Goal: Information Seeking & Learning: Find specific fact

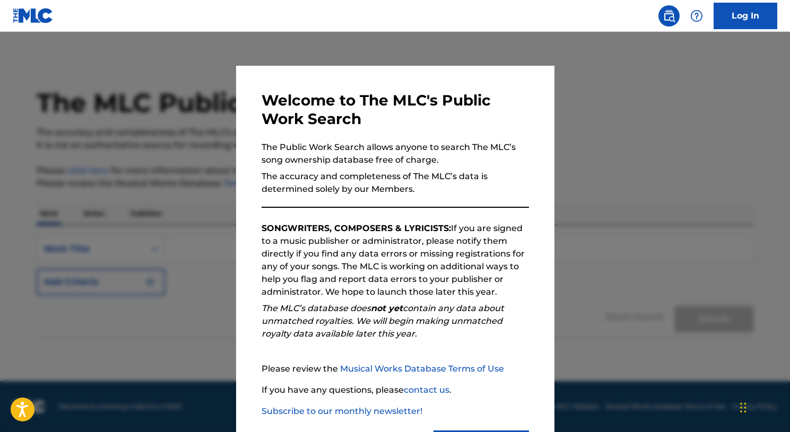
click at [180, 264] on div at bounding box center [395, 248] width 790 height 432
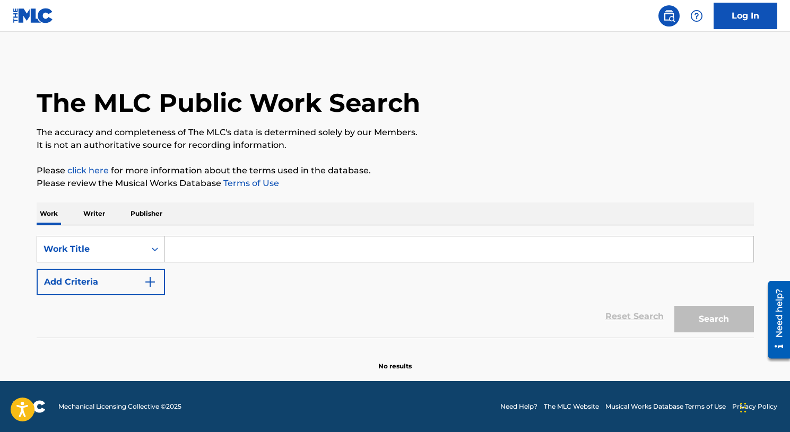
click at [246, 259] on input "Search Form" at bounding box center [459, 249] width 588 height 25
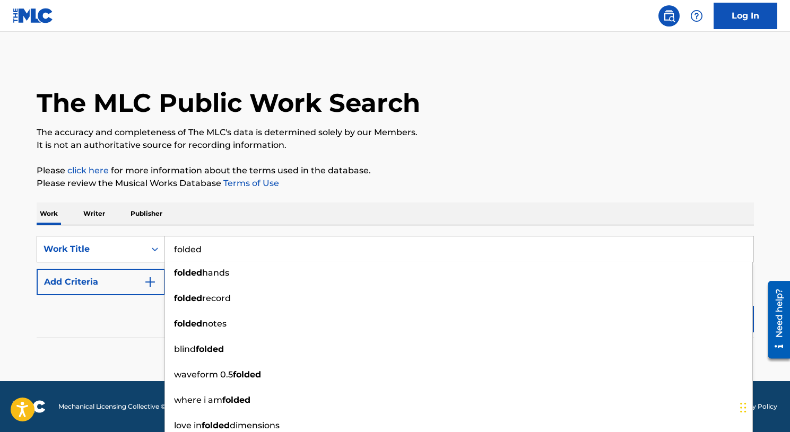
type input "folded"
click at [127, 318] on div "Reset Search Search" at bounding box center [395, 317] width 717 height 42
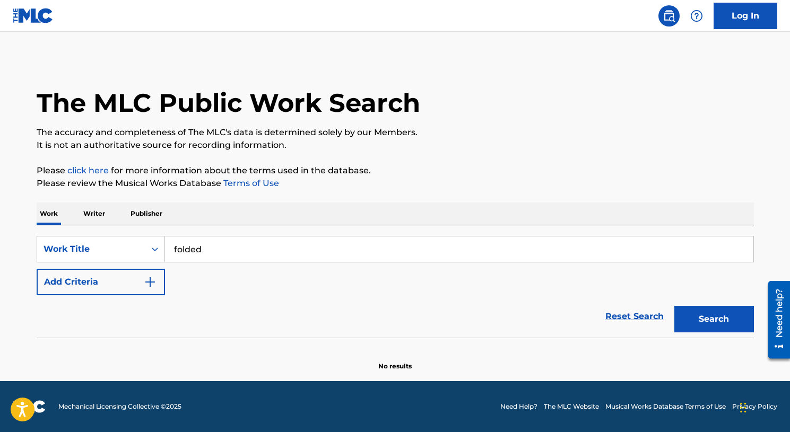
click at [135, 301] on div "Reset Search Search" at bounding box center [395, 317] width 717 height 42
click at [139, 283] on button "Add Criteria" at bounding box center [101, 282] width 128 height 27
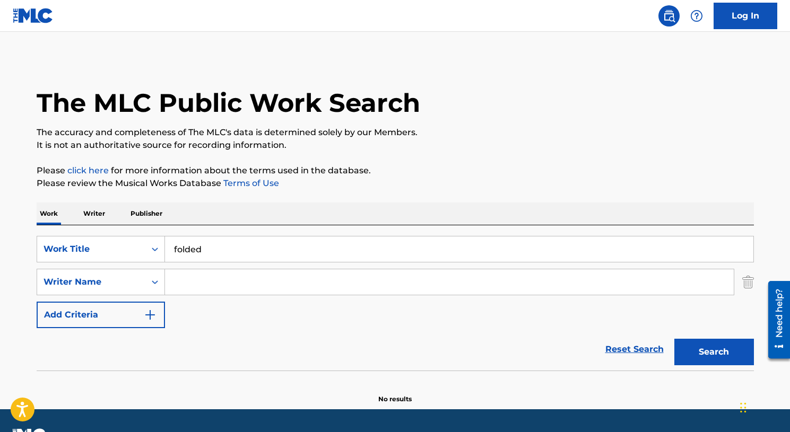
click at [201, 284] on input "Search Form" at bounding box center [449, 282] width 569 height 25
type input "[PERSON_NAME]"
click at [674, 339] on button "Search" at bounding box center [714, 352] width 80 height 27
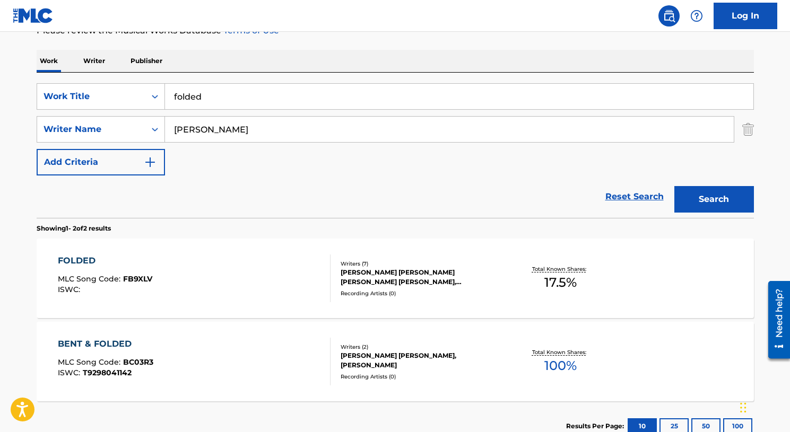
scroll to position [228, 0]
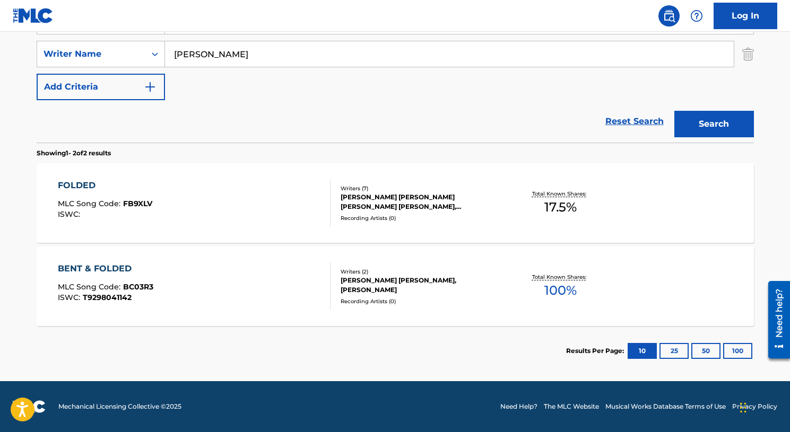
click at [66, 184] on div "FOLDED" at bounding box center [105, 185] width 94 height 13
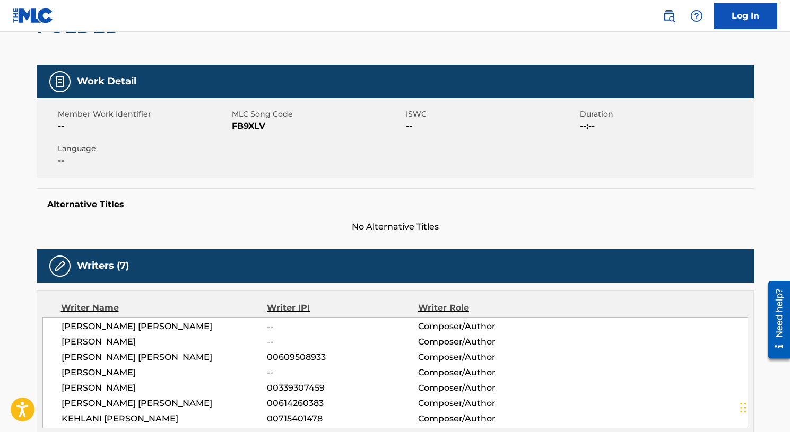
scroll to position [114, 0]
